Goal: Navigation & Orientation: Find specific page/section

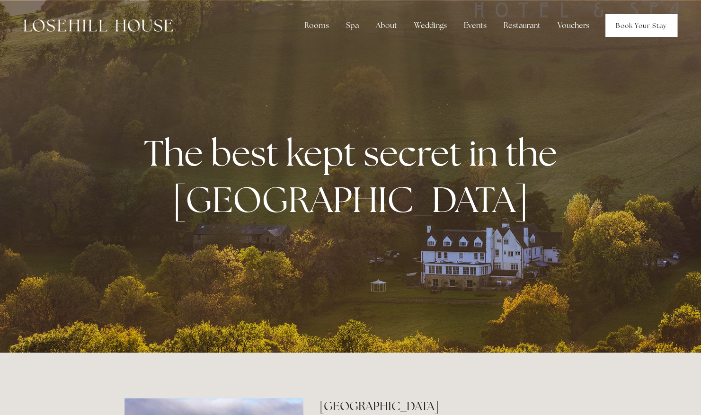
click at [643, 29] on link "Book Your Stay" at bounding box center [641, 25] width 72 height 23
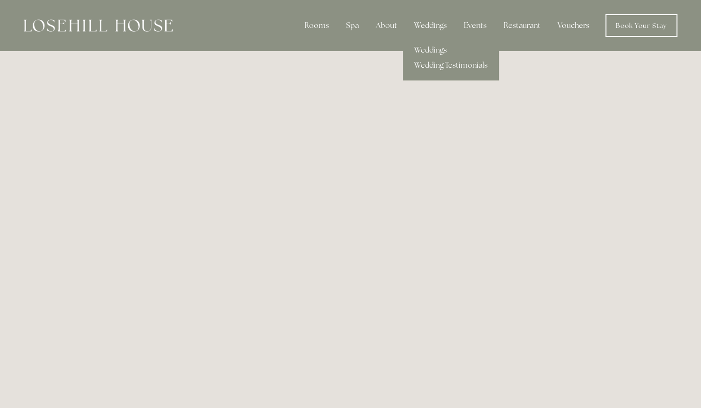
click at [436, 53] on link "Weddings" at bounding box center [451, 50] width 96 height 15
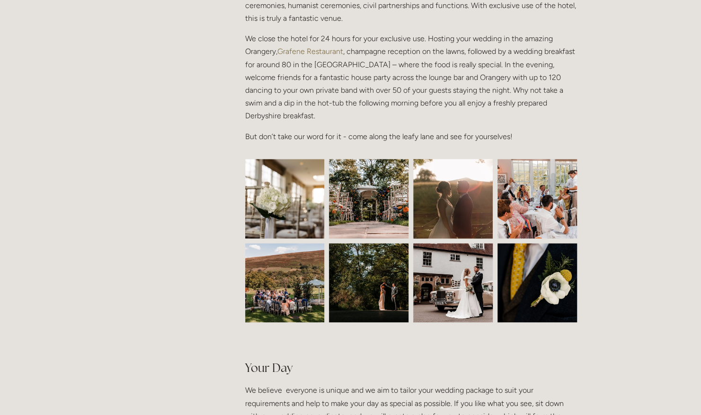
scroll to position [316, 0]
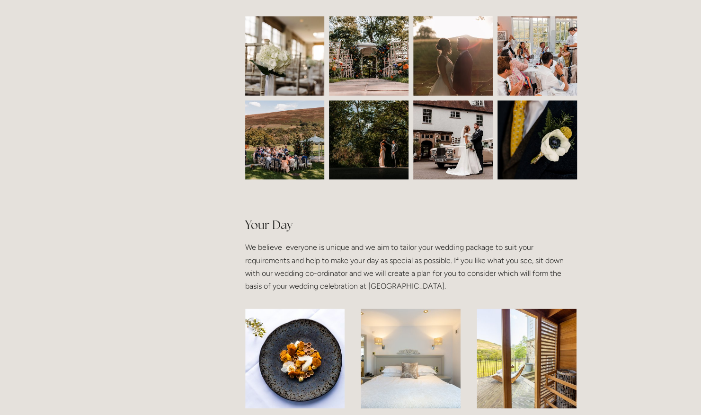
scroll to position [0, 0]
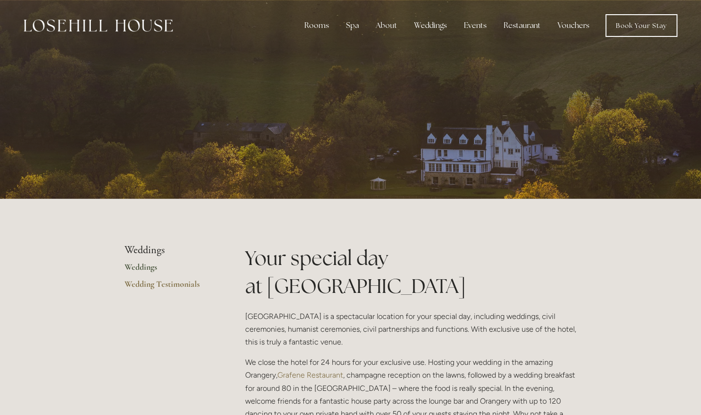
click at [129, 26] on img at bounding box center [98, 25] width 149 height 12
